Goal: Navigation & Orientation: Go to known website

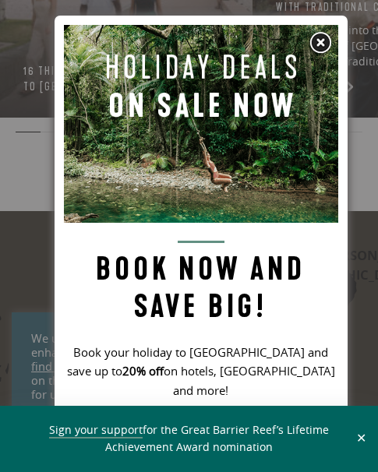
scroll to position [47, 0]
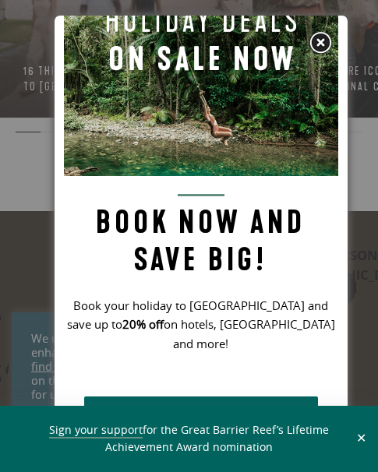
click at [321, 43] on img at bounding box center [319, 42] width 23 height 23
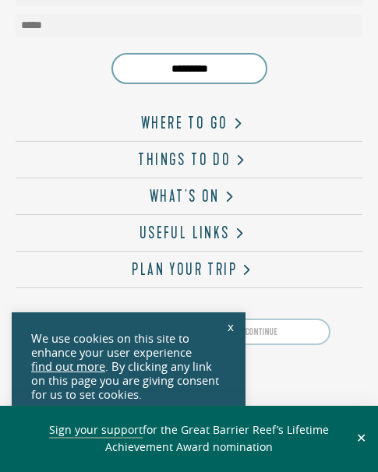
scroll to position [4730, 0]
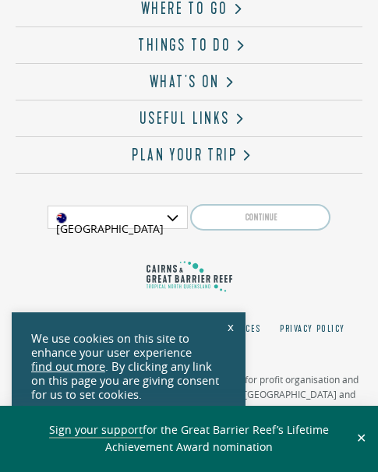
scroll to position [4730, 0]
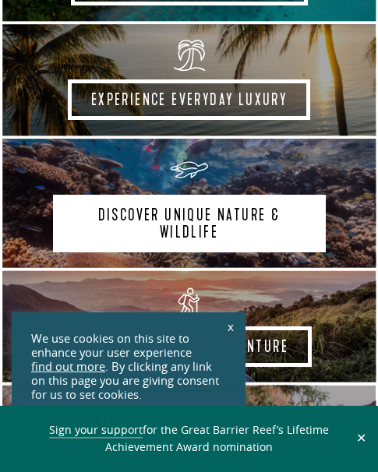
scroll to position [779, 0]
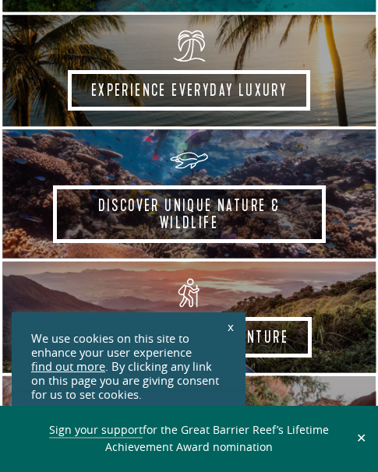
click at [356, 436] on button "✕" at bounding box center [361, 439] width 18 height 14
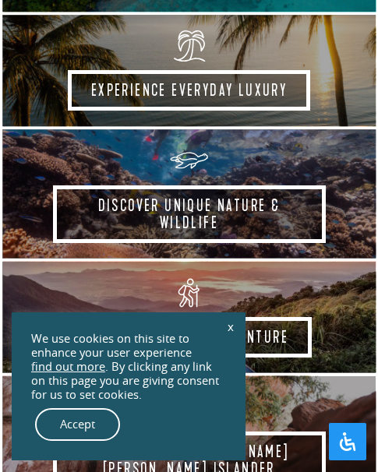
click at [231, 328] on link "x" at bounding box center [231, 326] width 22 height 34
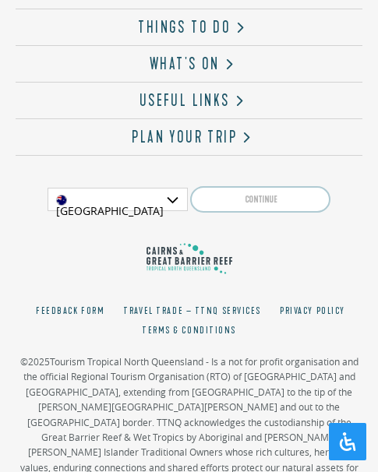
scroll to position [4730, 0]
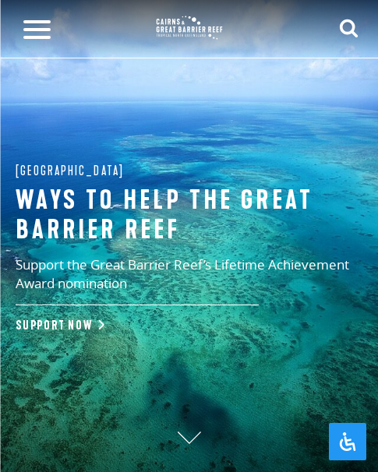
click at [179, 22] on img at bounding box center [189, 27] width 78 height 35
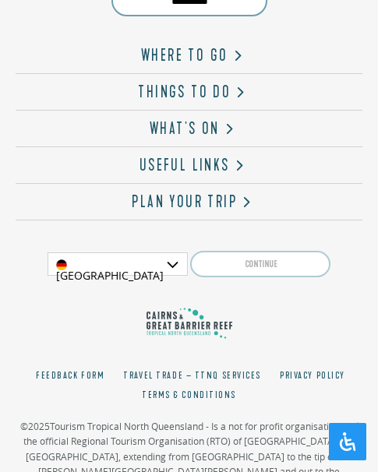
scroll to position [4730, 0]
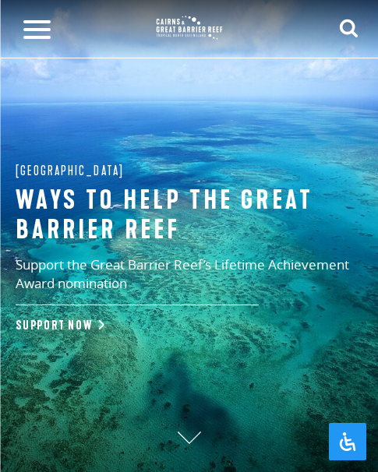
click at [189, 26] on img at bounding box center [189, 27] width 78 height 35
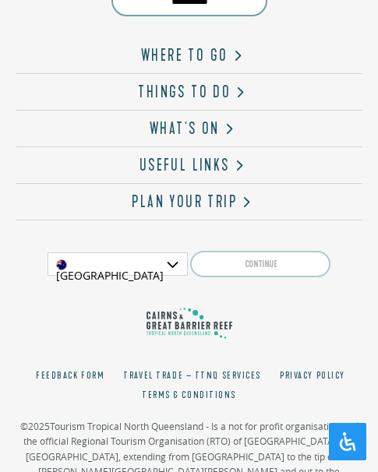
scroll to position [4730, 0]
